Goal: Transaction & Acquisition: Purchase product/service

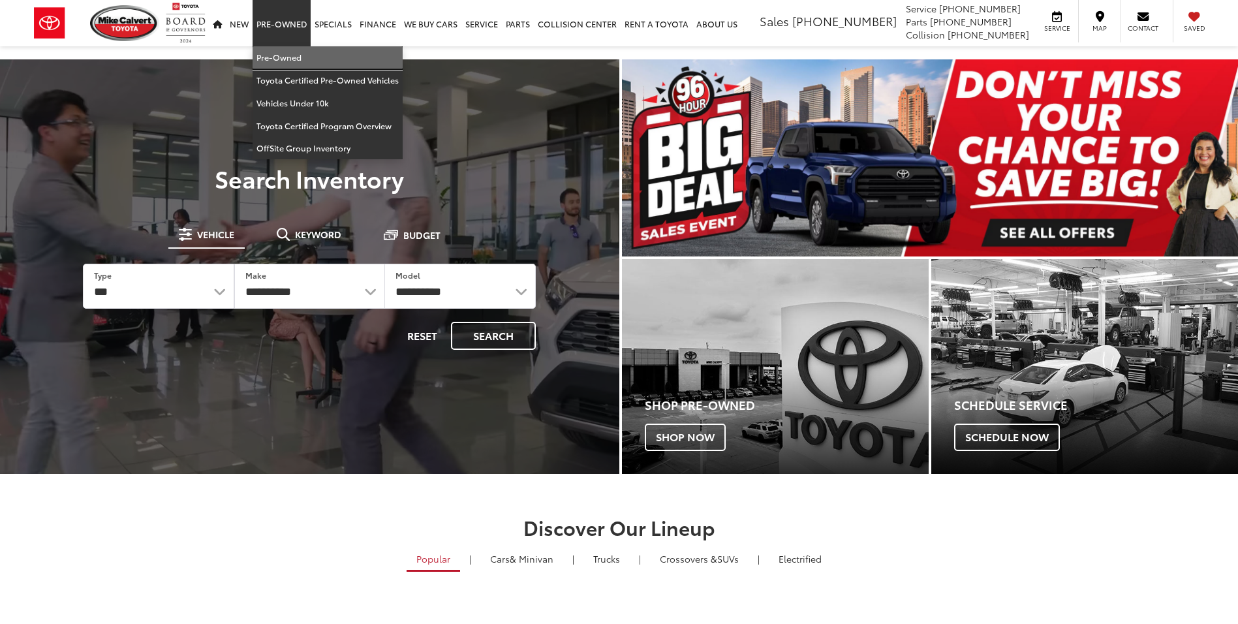
click at [285, 55] on link "Pre-Owned" at bounding box center [328, 57] width 150 height 23
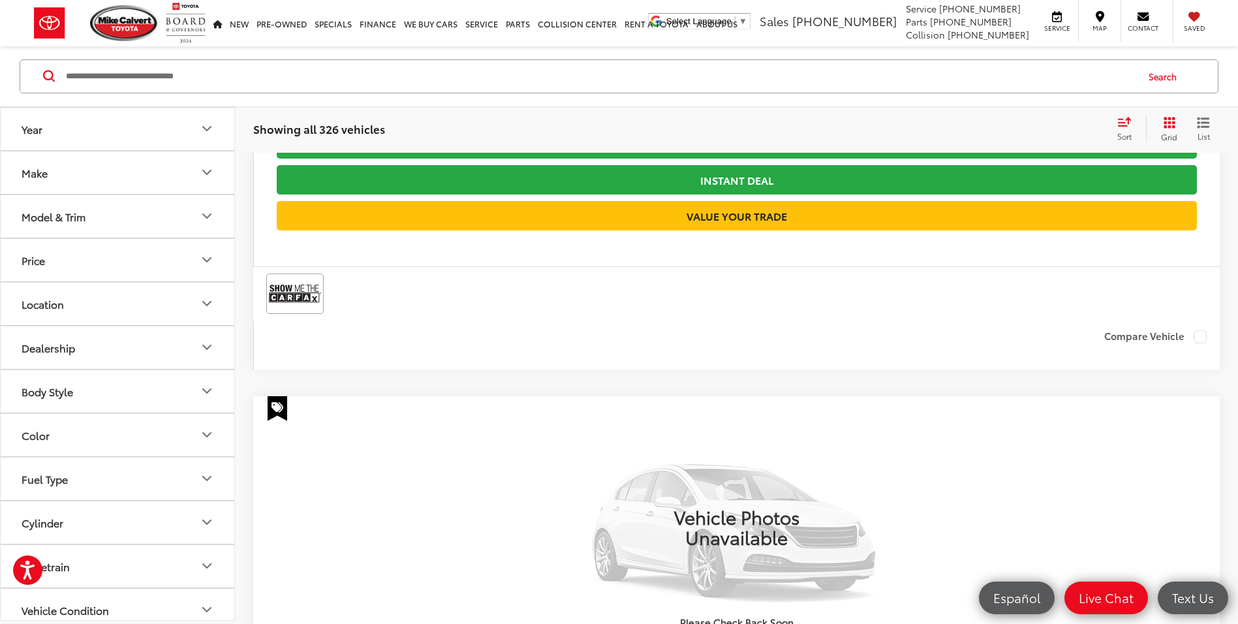
scroll to position [5547, 0]
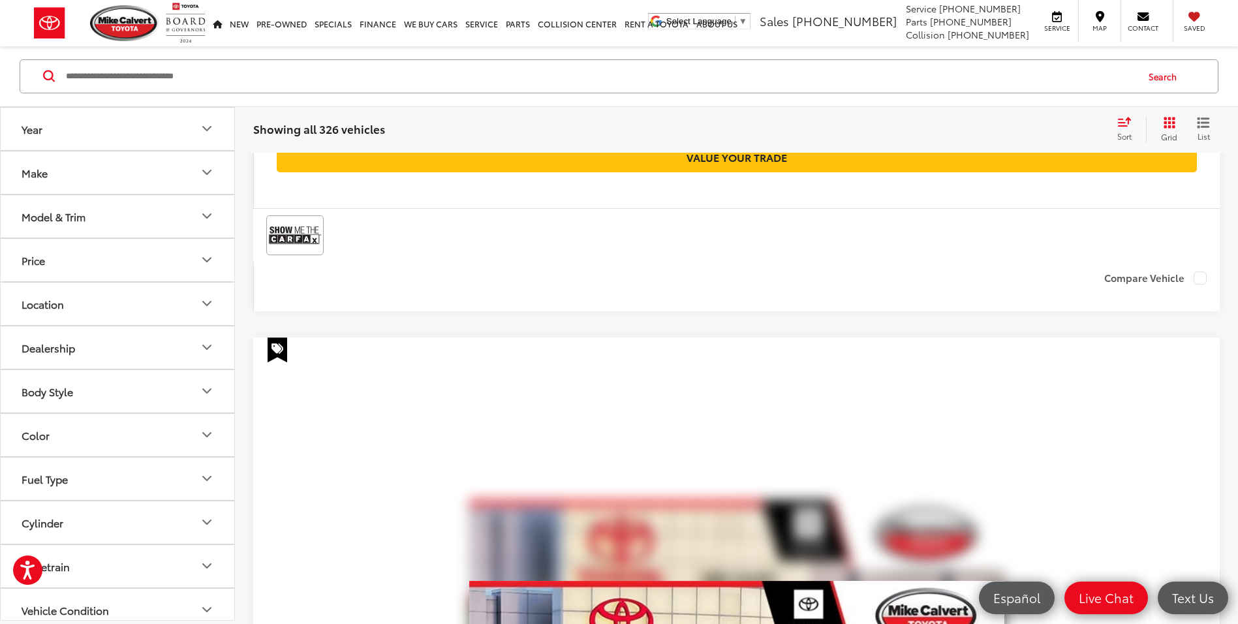
scroll to position [5429, 0]
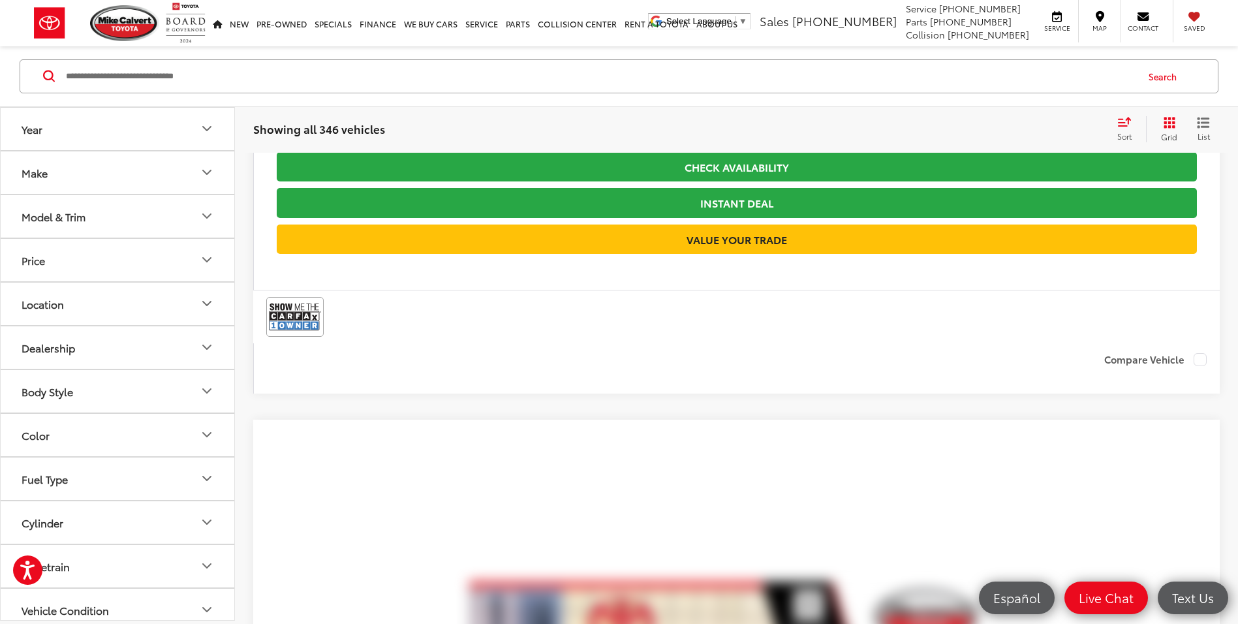
scroll to position [2492, 0]
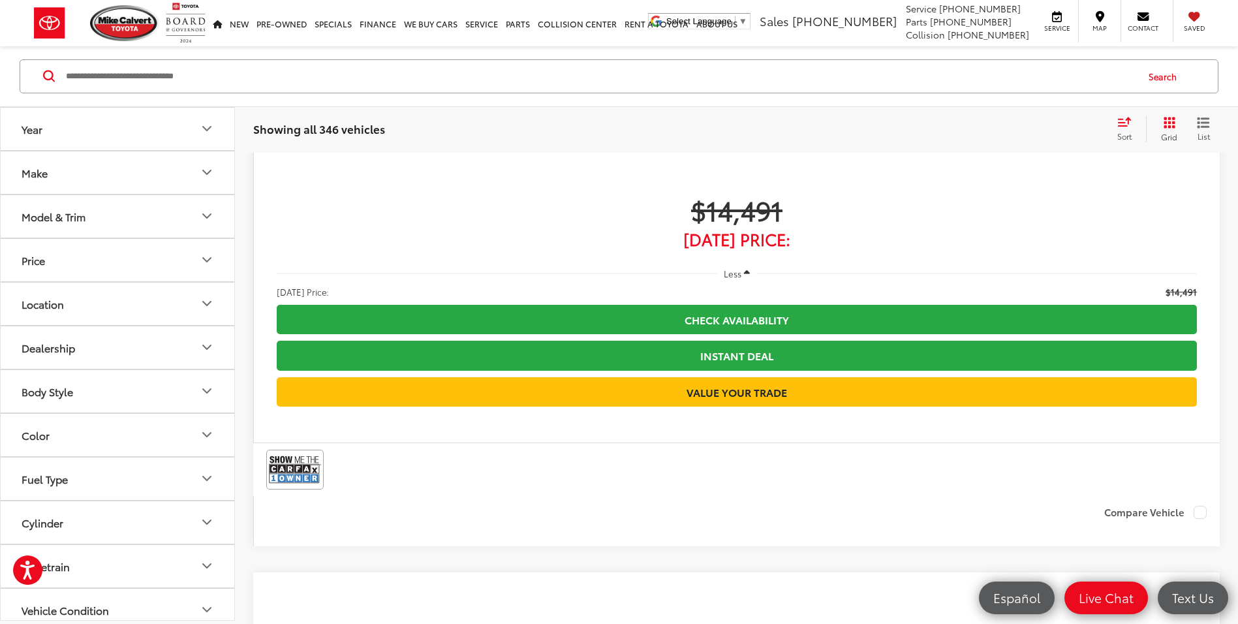
click at [386, 78] on input "Search by Make, Model, or Keyword" at bounding box center [601, 76] width 1072 height 31
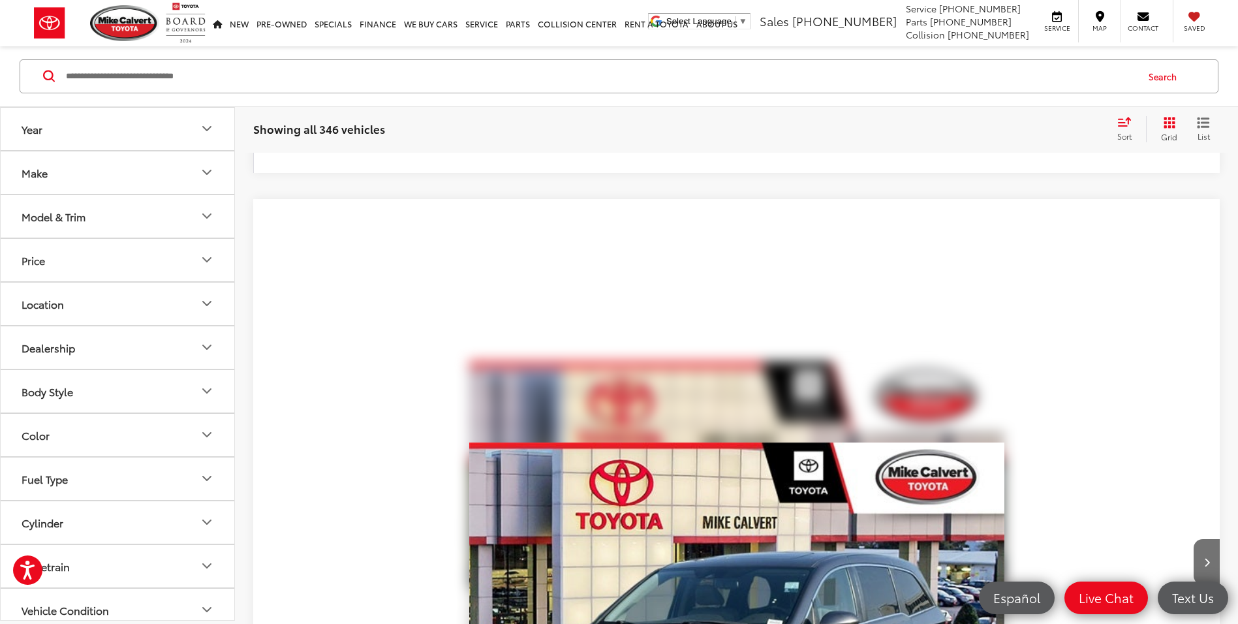
scroll to position [5588, 0]
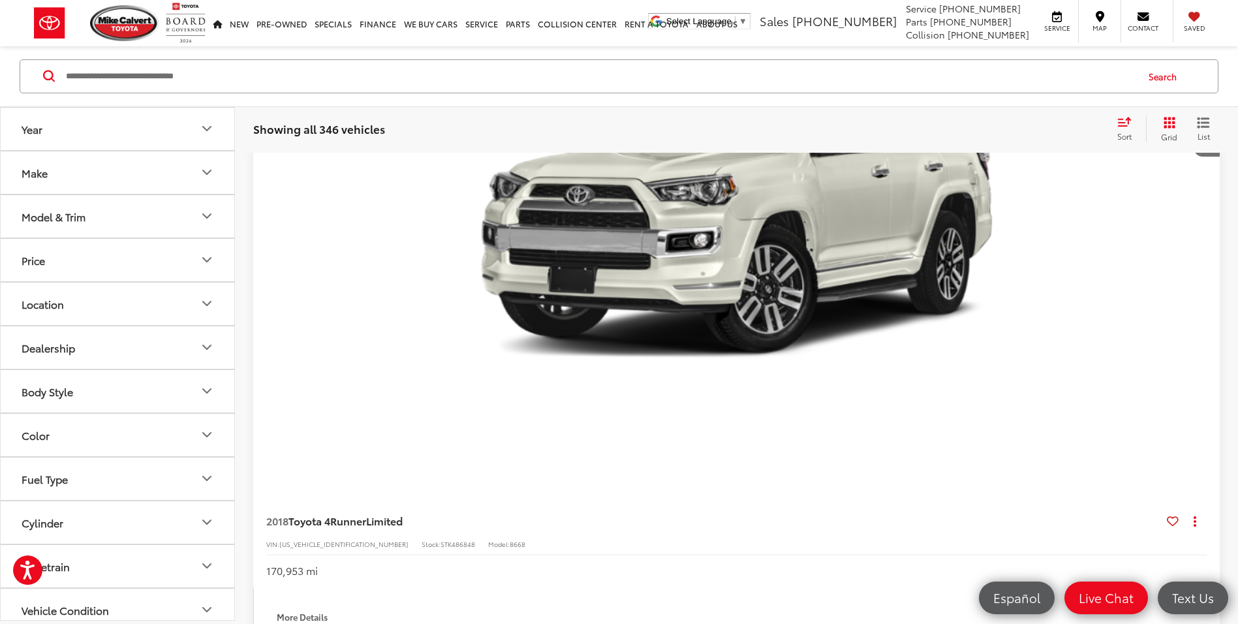
scroll to position [600, 0]
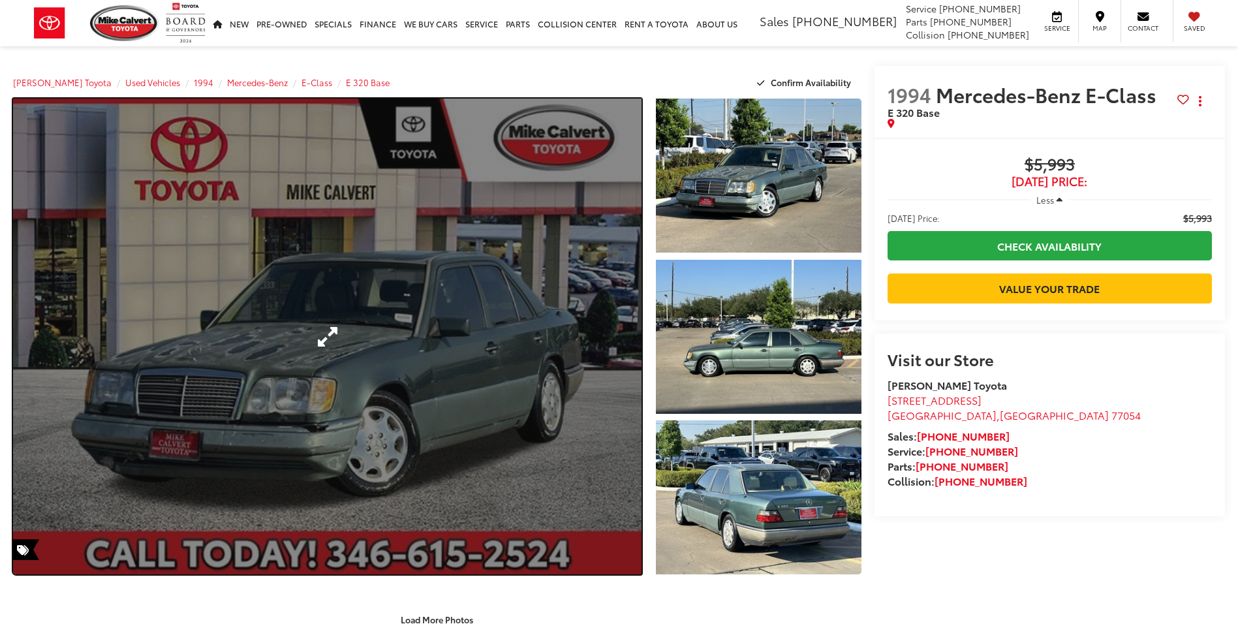
click at [414, 202] on link "Expand Photo 0" at bounding box center [327, 337] width 628 height 476
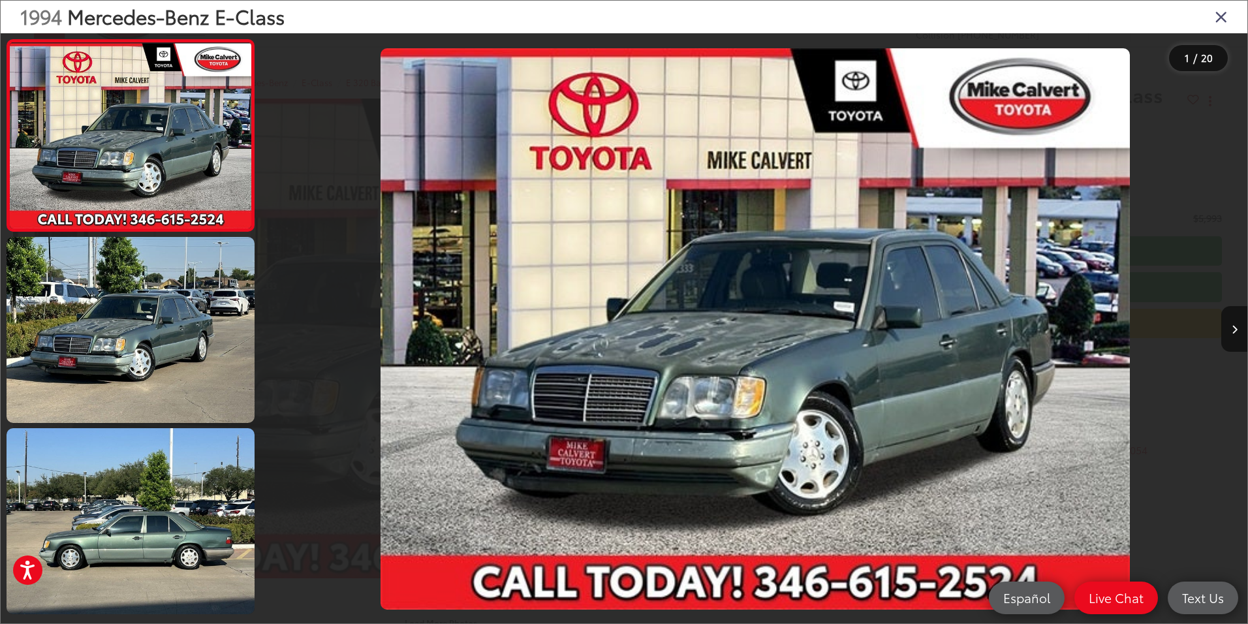
click at [1222, 16] on icon "Close gallery" at bounding box center [1220, 16] width 13 height 17
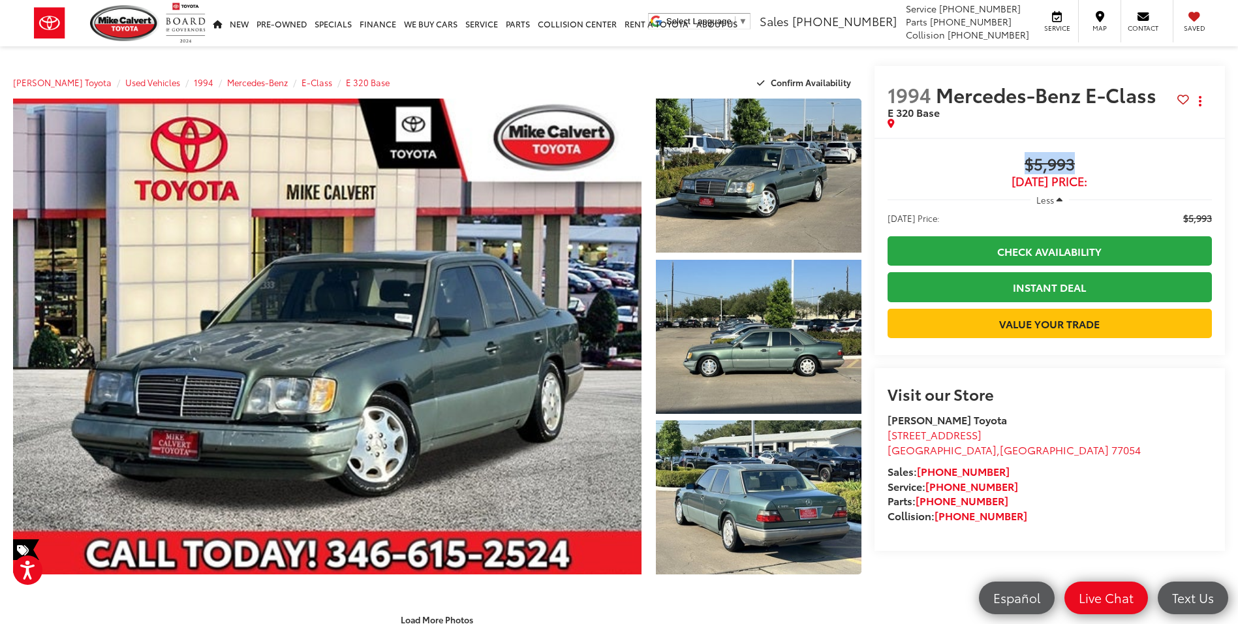
drag, startPoint x: 1089, startPoint y: 167, endPoint x: 1026, endPoint y: 166, distance: 62.7
click at [1026, 166] on span "$5,993" at bounding box center [1049, 165] width 324 height 20
drag, startPoint x: 1026, startPoint y: 166, endPoint x: 1036, endPoint y: 167, distance: 9.2
copy span "$5,993"
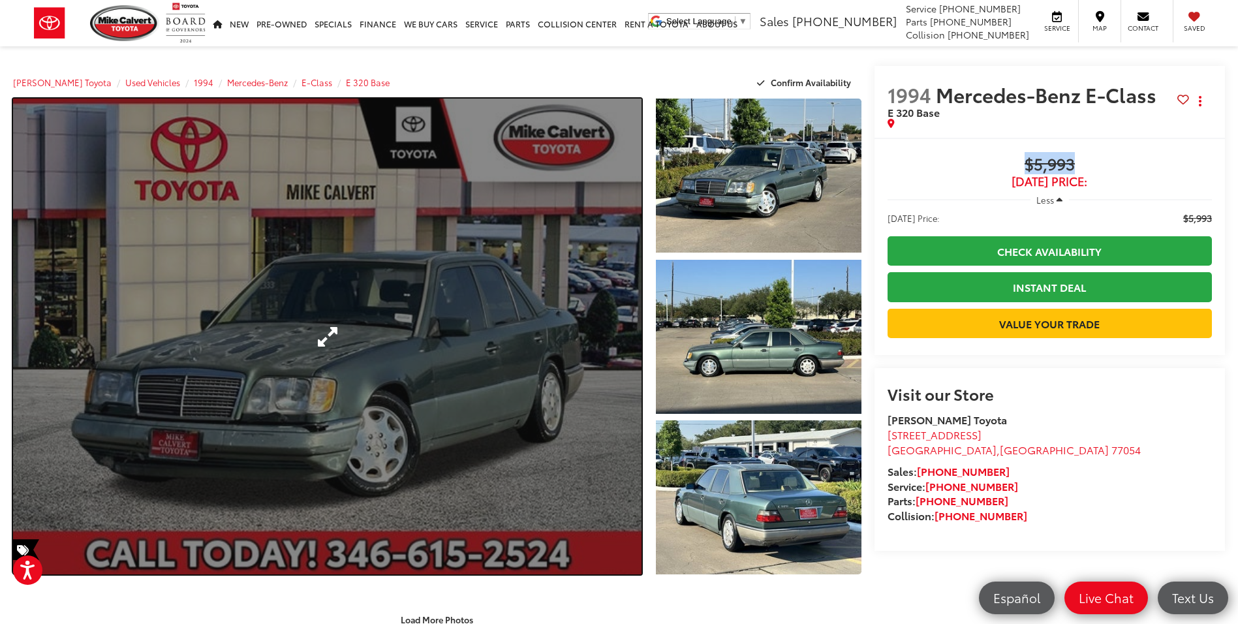
click at [470, 280] on link "Expand Photo 0" at bounding box center [327, 337] width 628 height 476
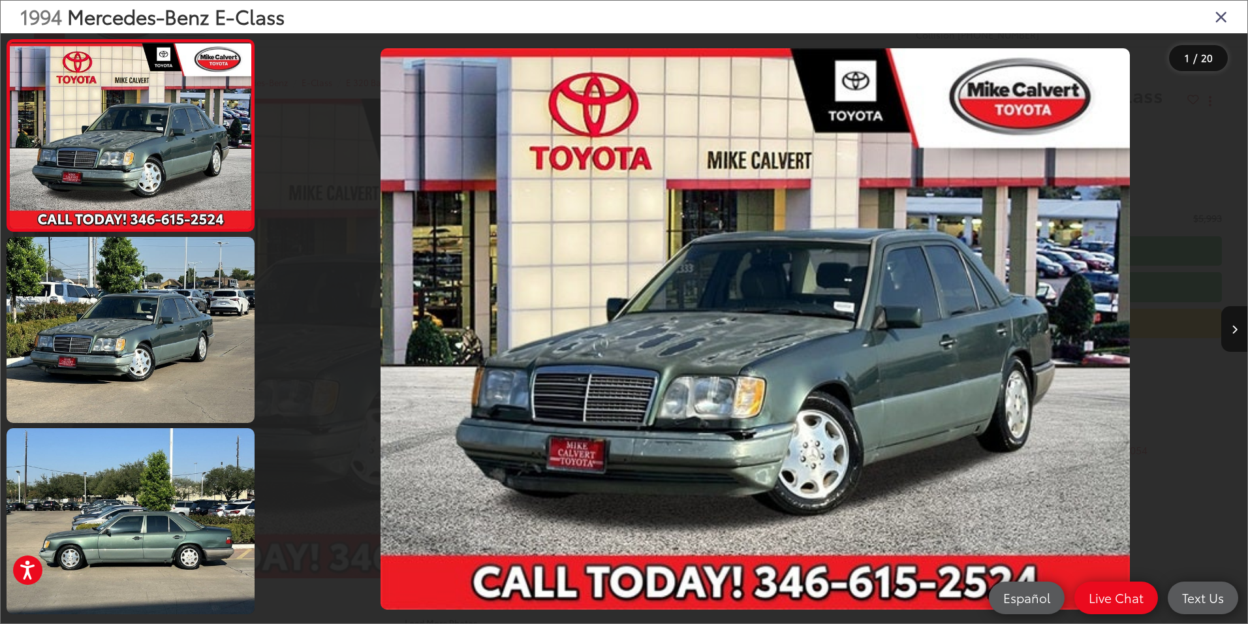
click at [1219, 14] on icon "Close gallery" at bounding box center [1220, 16] width 13 height 17
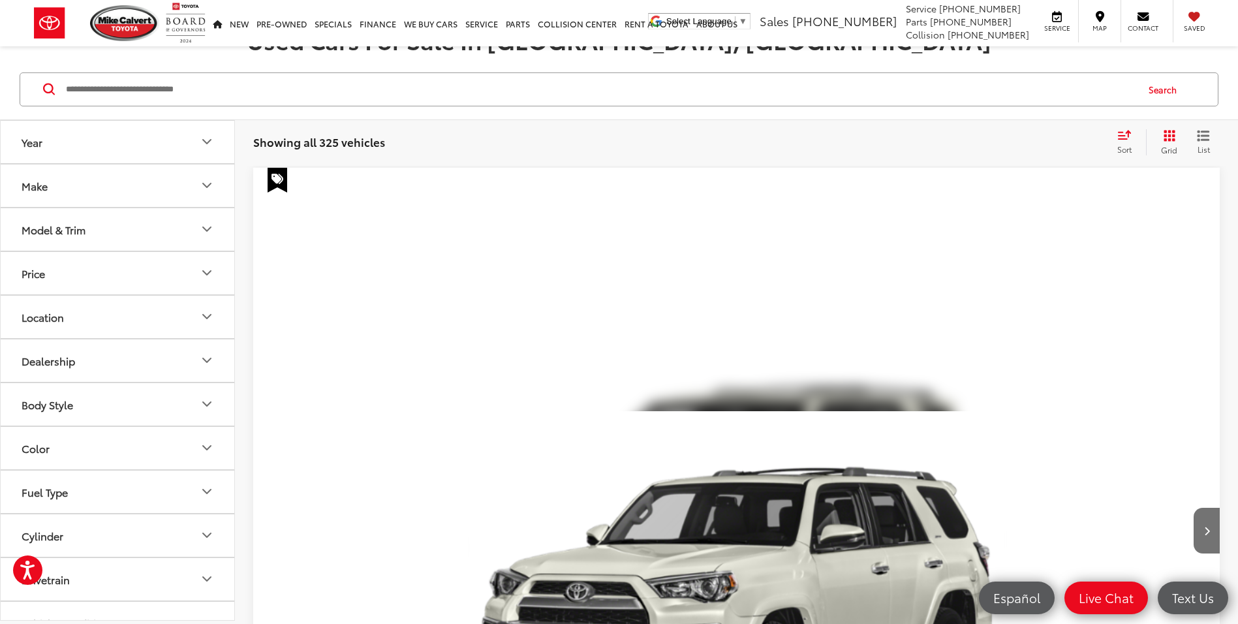
click at [129, 231] on button "Model & Trim" at bounding box center [118, 229] width 235 height 42
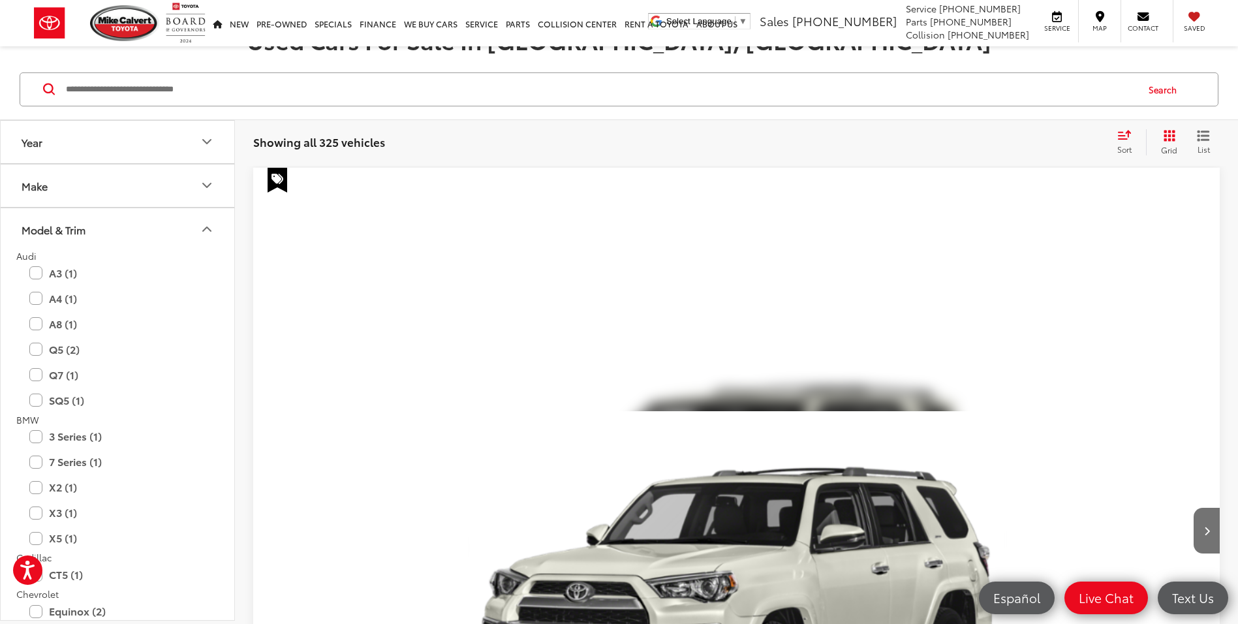
click at [129, 231] on button "Model & Trim" at bounding box center [118, 229] width 235 height 42
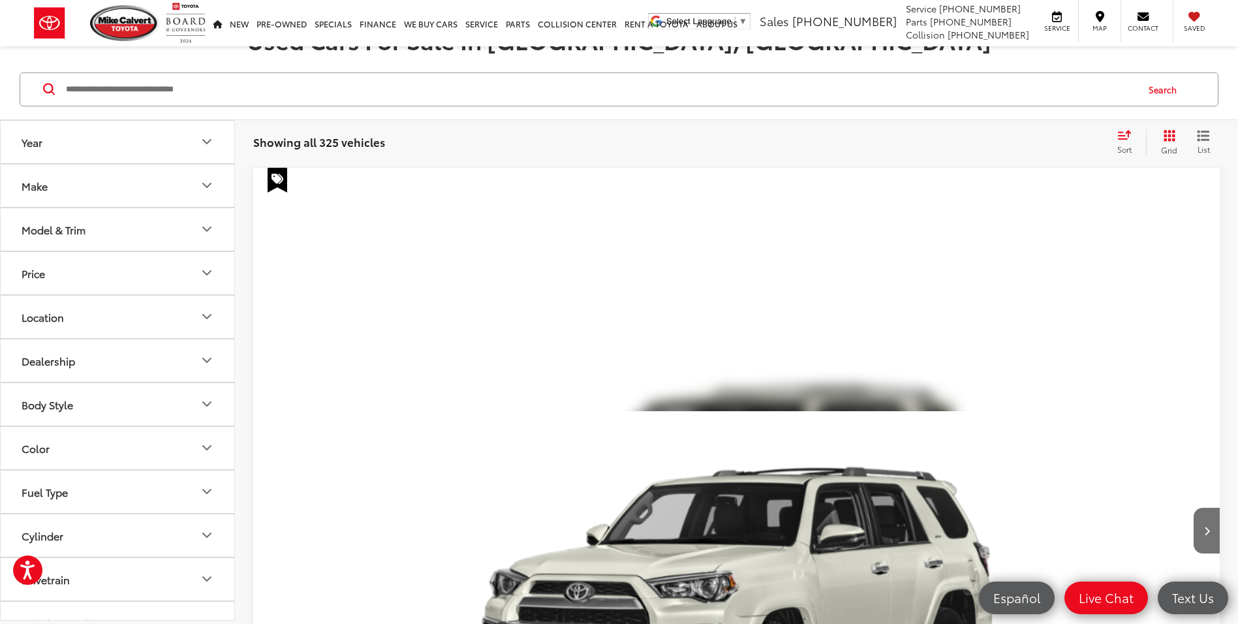
click at [146, 180] on button "Make" at bounding box center [118, 185] width 235 height 42
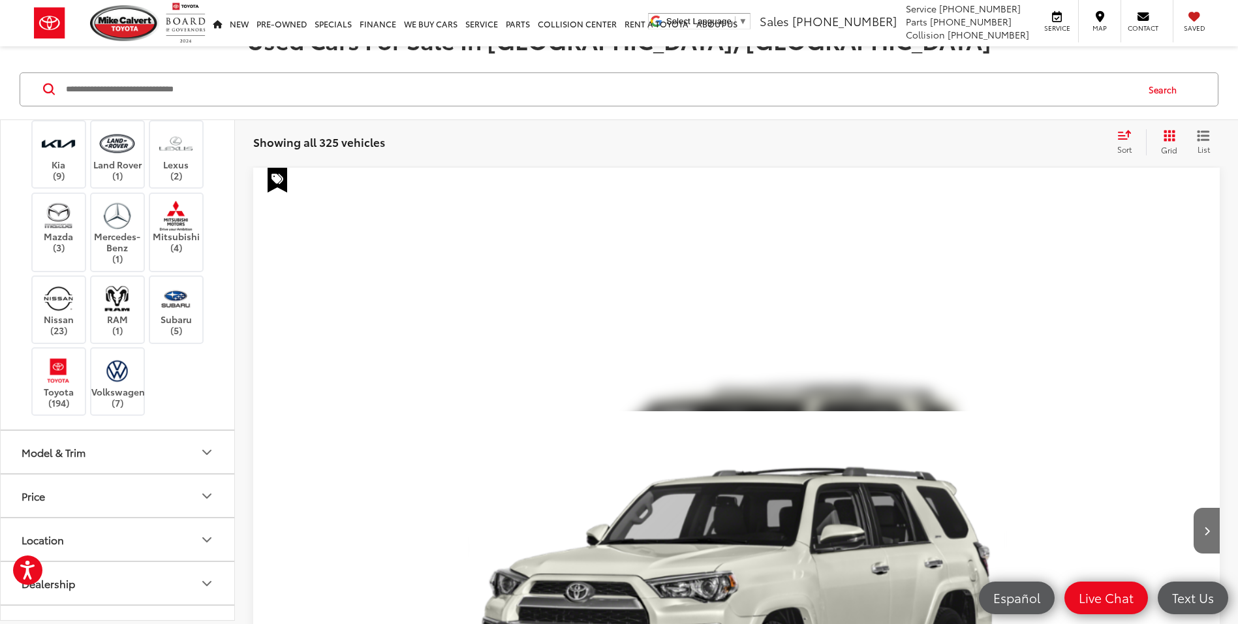
scroll to position [261, 0]
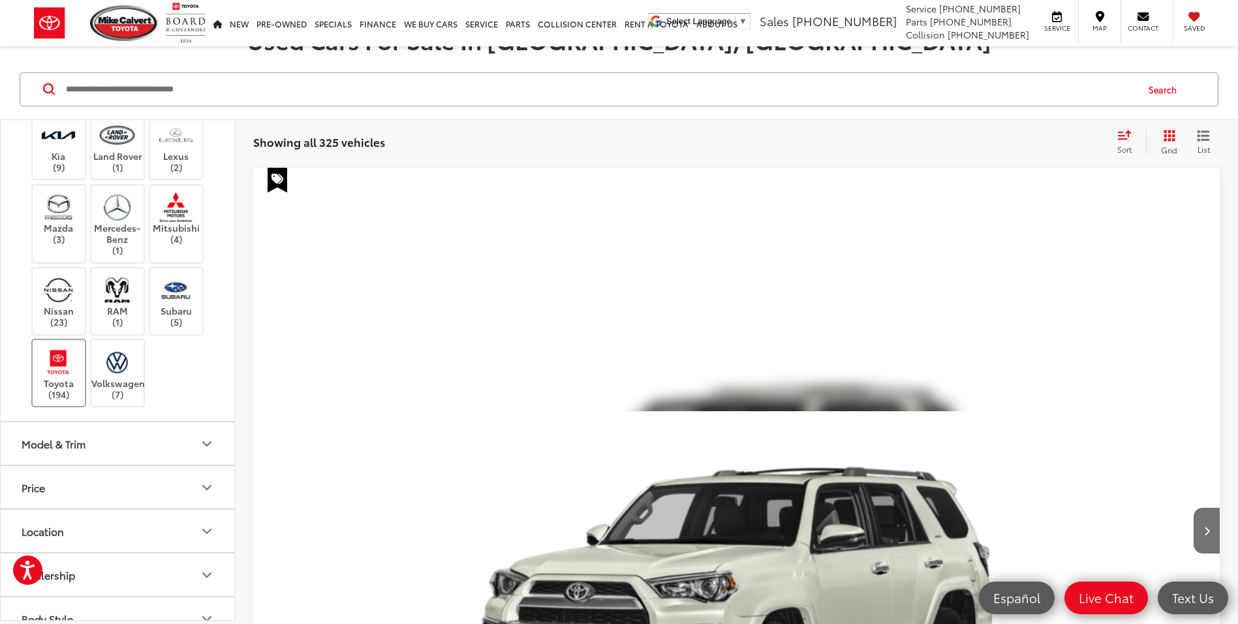
drag, startPoint x: 67, startPoint y: 486, endPoint x: 74, endPoint y: 471, distance: 16.6
click at [67, 377] on img at bounding box center [58, 362] width 36 height 31
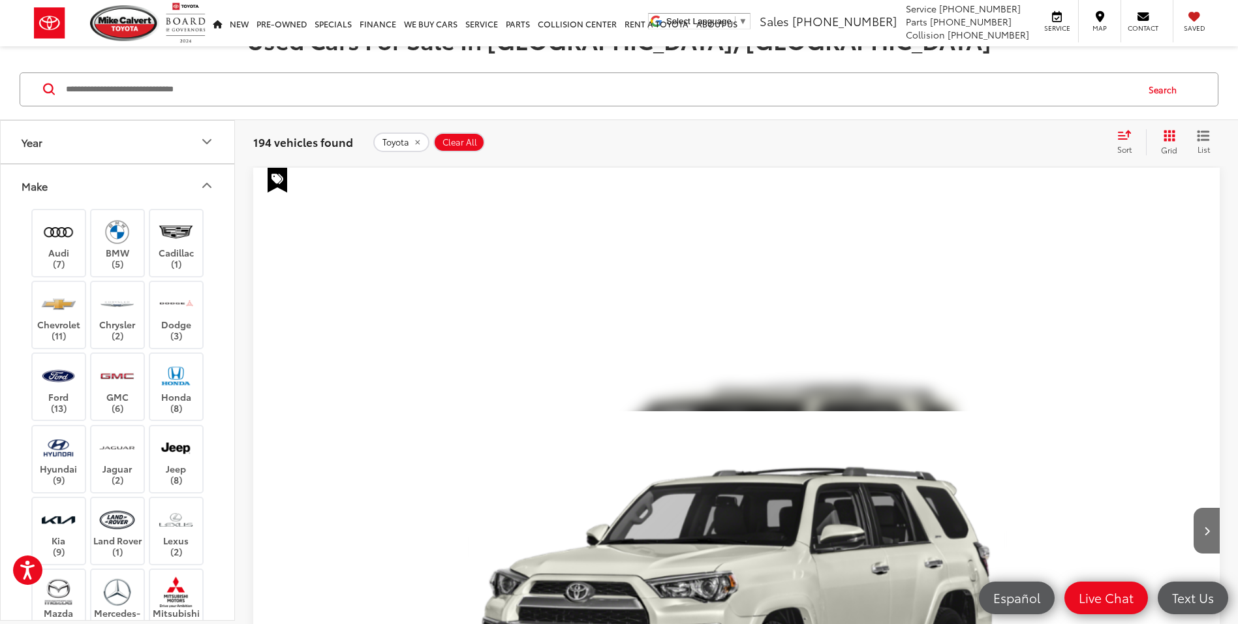
click at [176, 181] on button "Make" at bounding box center [118, 185] width 235 height 42
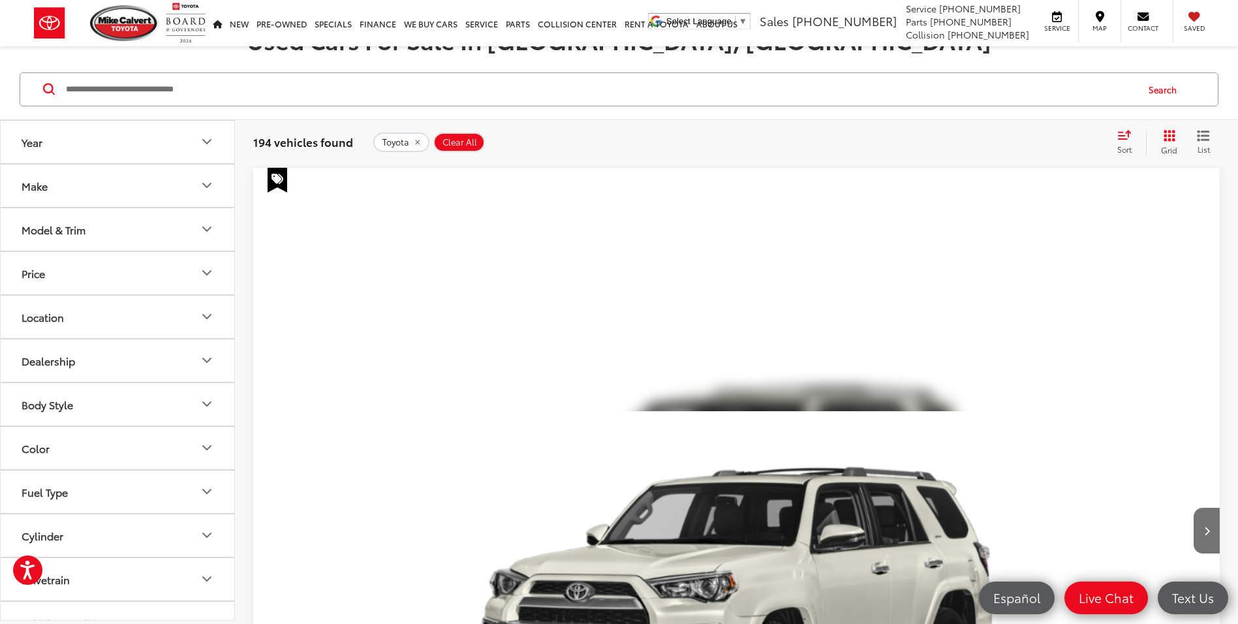
click at [164, 234] on button "Model & Trim" at bounding box center [118, 229] width 235 height 42
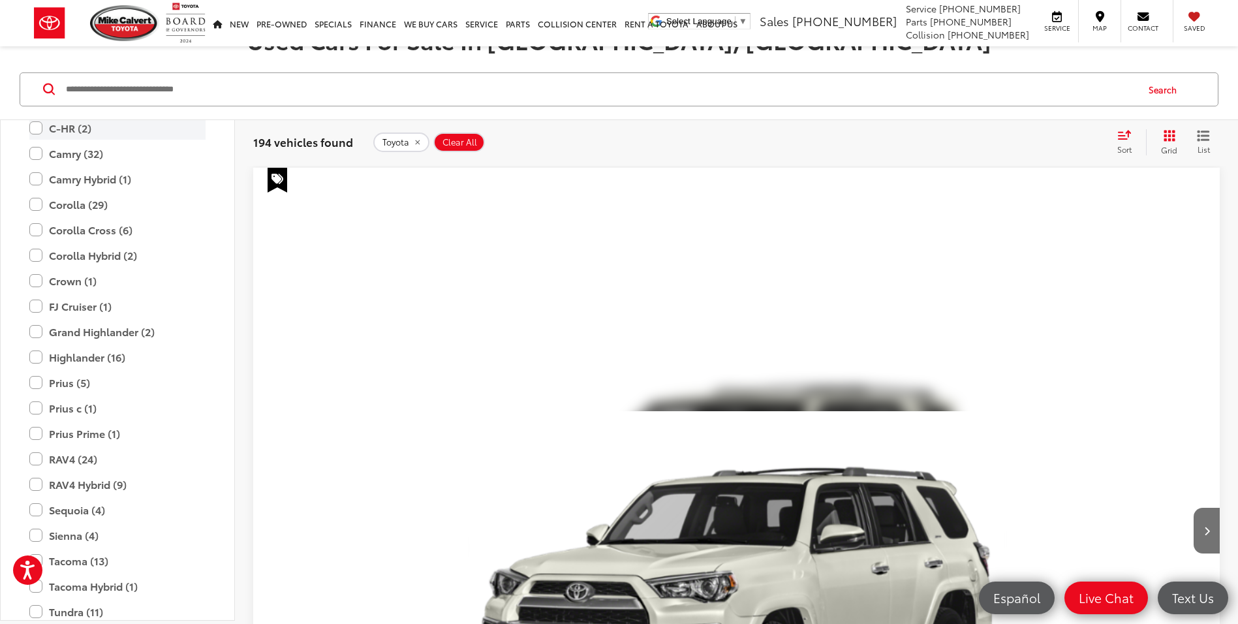
scroll to position [131, 0]
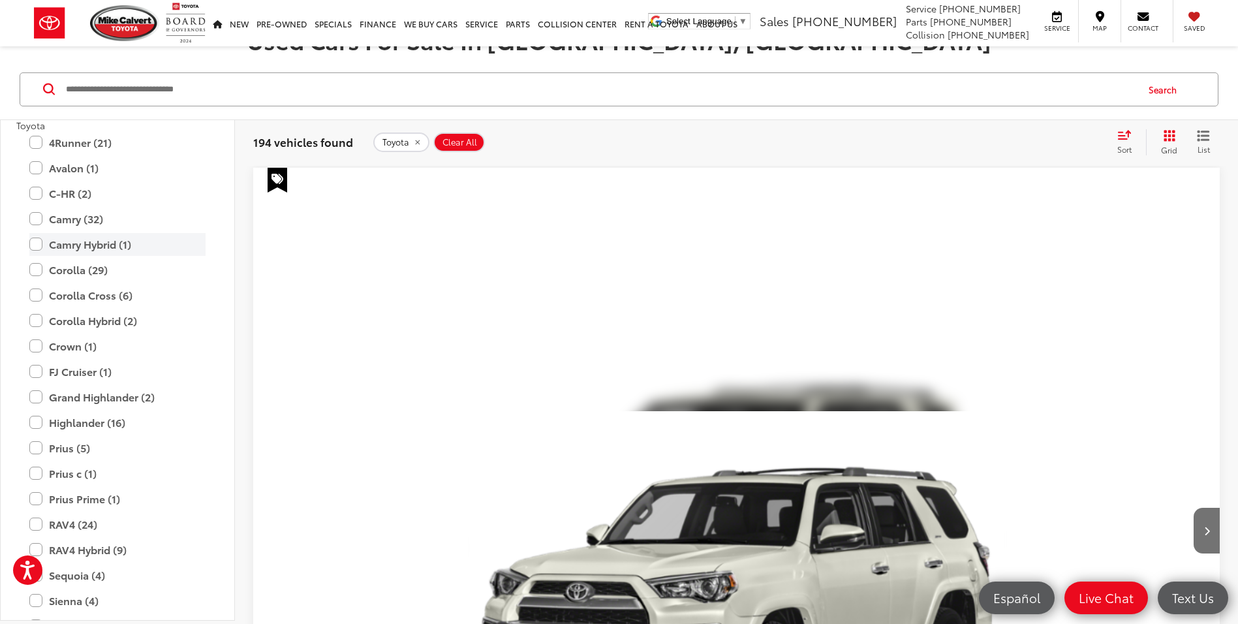
click at [35, 246] on label "Camry Hybrid (1)" at bounding box center [117, 244] width 176 height 23
click at [40, 215] on label "Camry (32)" at bounding box center [117, 219] width 176 height 23
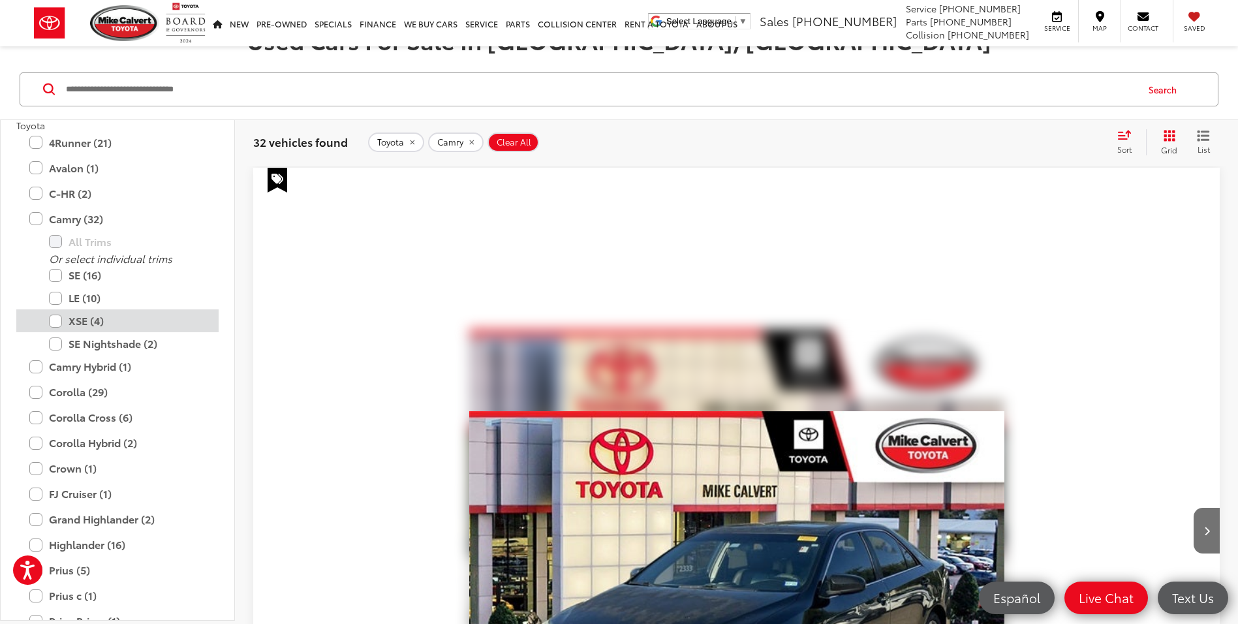
click at [58, 321] on label "XSE (4)" at bounding box center [127, 320] width 157 height 23
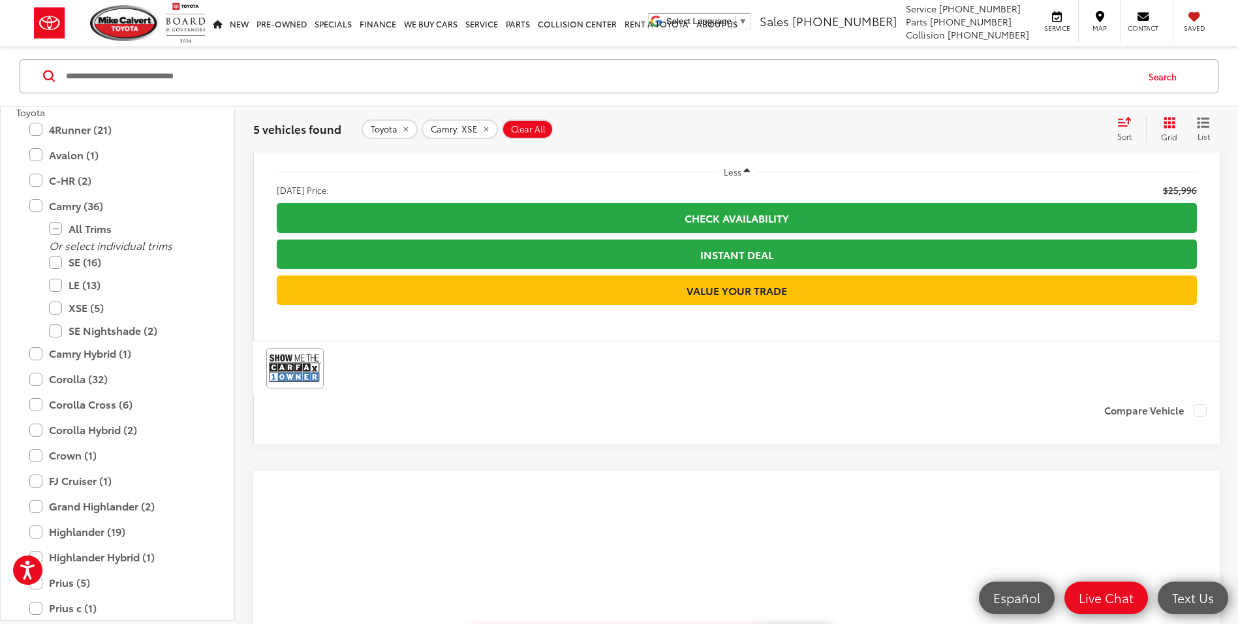
scroll to position [1109, 0]
